Goal: Check status

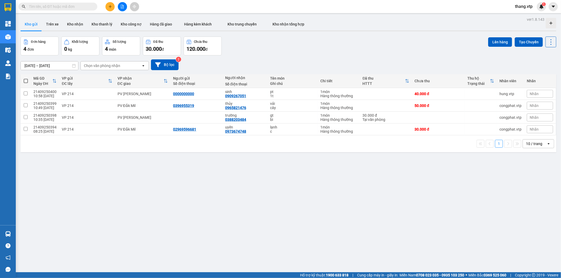
click at [75, 7] on input "text" at bounding box center [60, 7] width 62 height 6
paste input "ĐX09250033"
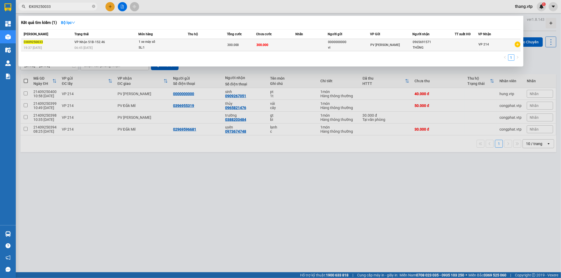
type input "ĐX09250033"
click at [109, 43] on td "VP Nhận 51B-152.46 06:45 - 11/09" at bounding box center [105, 45] width 65 height 12
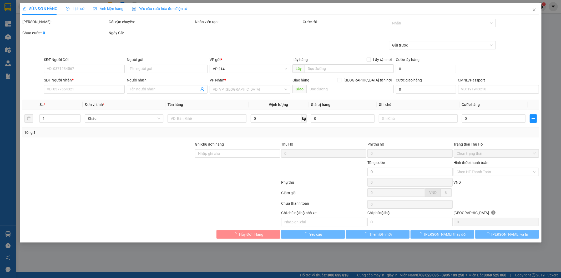
type input "0000000000"
type input "vl"
type input "0965691571"
type input "THÔNG"
type input "300.000"
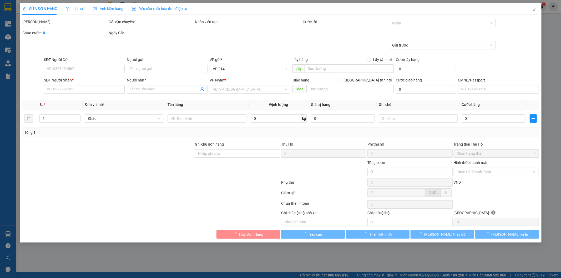
type input "300.000"
type input "trùng mã dx09250024"
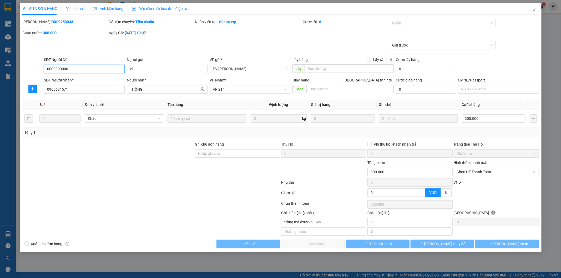
type input "15.000"
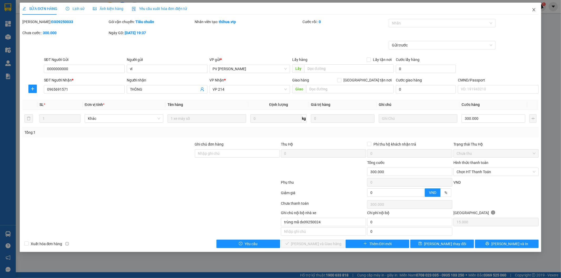
click at [533, 11] on icon "close" at bounding box center [534, 9] width 3 height 3
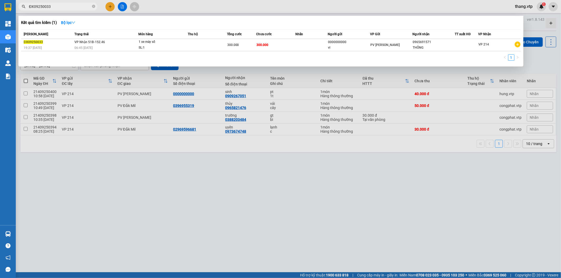
click at [64, 4] on input "ĐX09250033" at bounding box center [60, 7] width 62 height 6
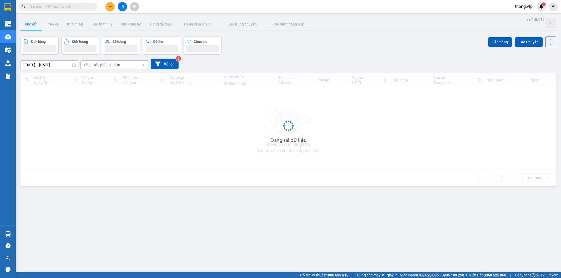
click at [80, 4] on input "text" at bounding box center [60, 7] width 62 height 6
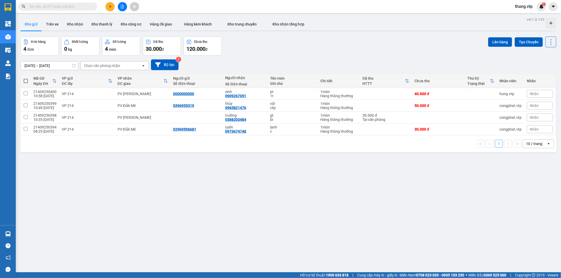
paste input "ĐX09250024"
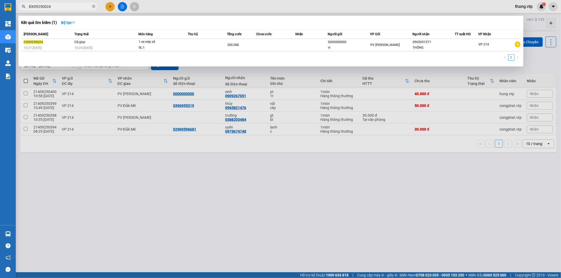
type input "ĐX09250024"
click at [108, 40] on td "Đã giao 10:24 [DATE]" at bounding box center [105, 45] width 65 height 12
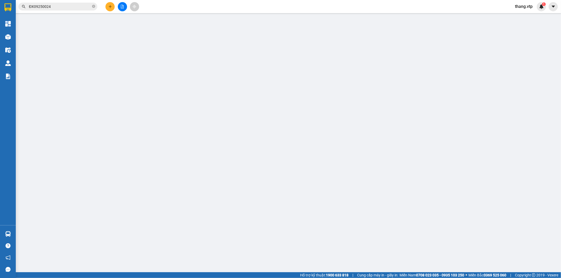
type input "0000000000"
type input "vl"
type input "0965691571"
type input "THÔNG"
type input "ck 6839 lúc 10h23 [DATE]"
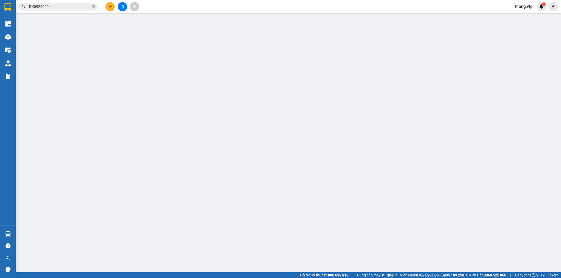
type input "300.000"
type input "[PERSON_NAME] quang trường 067201003295 cấp [DATE]"
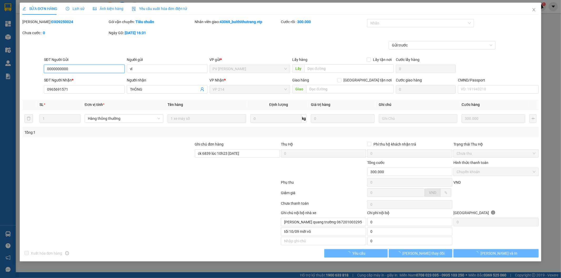
type input "15.000"
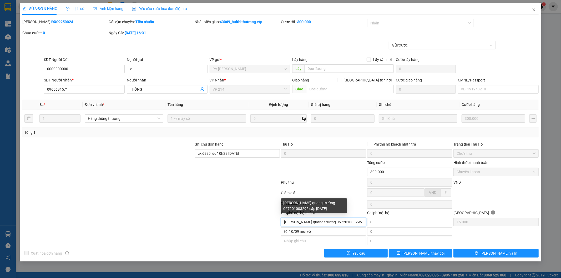
click at [334, 220] on input "[PERSON_NAME] quang trường 067201003295 cấp [DATE]" at bounding box center [323, 222] width 85 height 8
click at [536, 11] on icon "close" at bounding box center [534, 10] width 4 height 4
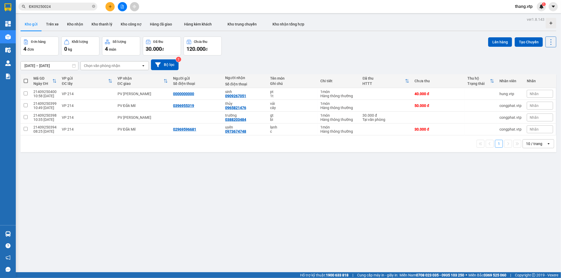
click at [60, 7] on input "ĐX09250024" at bounding box center [60, 7] width 62 height 6
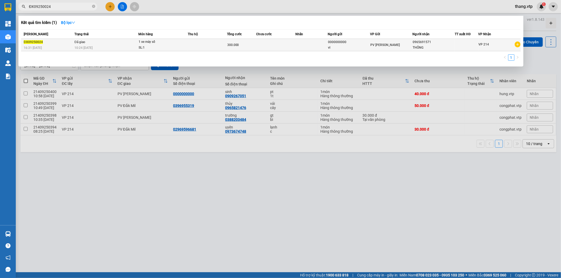
click at [100, 47] on td "Đã giao 10:24 [DATE]" at bounding box center [105, 45] width 65 height 12
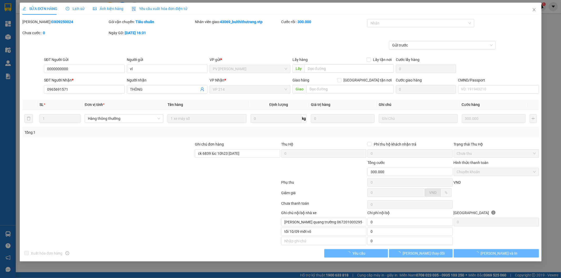
type input "15.000"
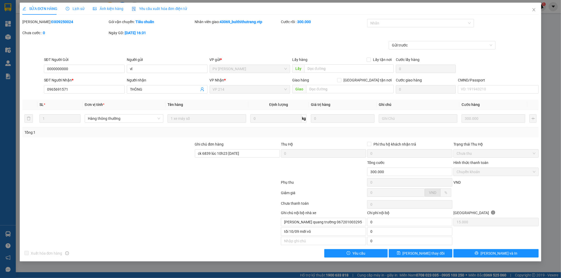
click at [79, 11] on div "Lịch sử" at bounding box center [75, 9] width 19 height 6
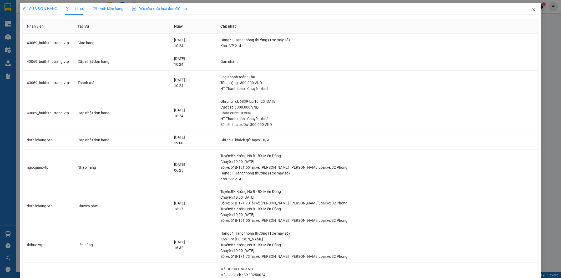
click at [532, 8] on icon "close" at bounding box center [534, 10] width 4 height 4
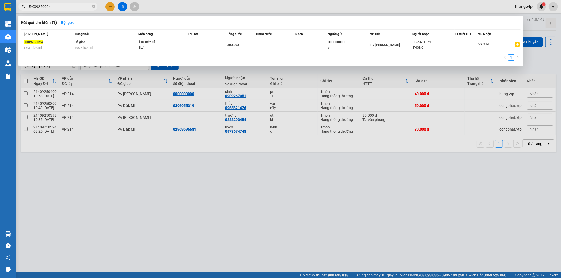
click at [75, 6] on input "ĐX09250024" at bounding box center [60, 7] width 62 height 6
click at [100, 43] on td "Đã giao 10:24 [DATE]" at bounding box center [105, 45] width 65 height 12
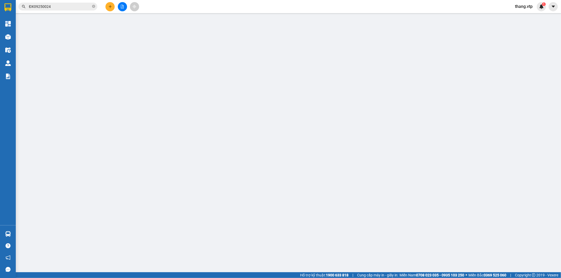
type input "15.000"
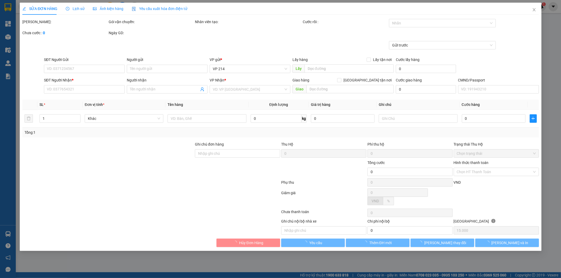
type input "0000000000"
type input "vl"
type input "0965691571"
type input "THÔNG"
type input "ck 6839 lúc 10h23 [DATE]"
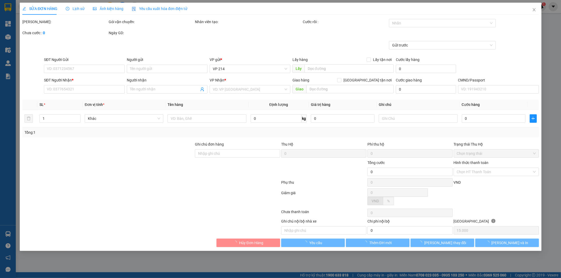
type input "300.000"
type input "[PERSON_NAME] quang trường 067201003295 cấp [DATE]"
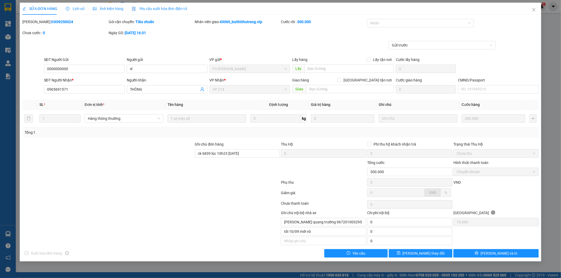
click at [76, 7] on span "Lịch sử" at bounding box center [75, 9] width 19 height 4
